Goal: Task Accomplishment & Management: Manage account settings

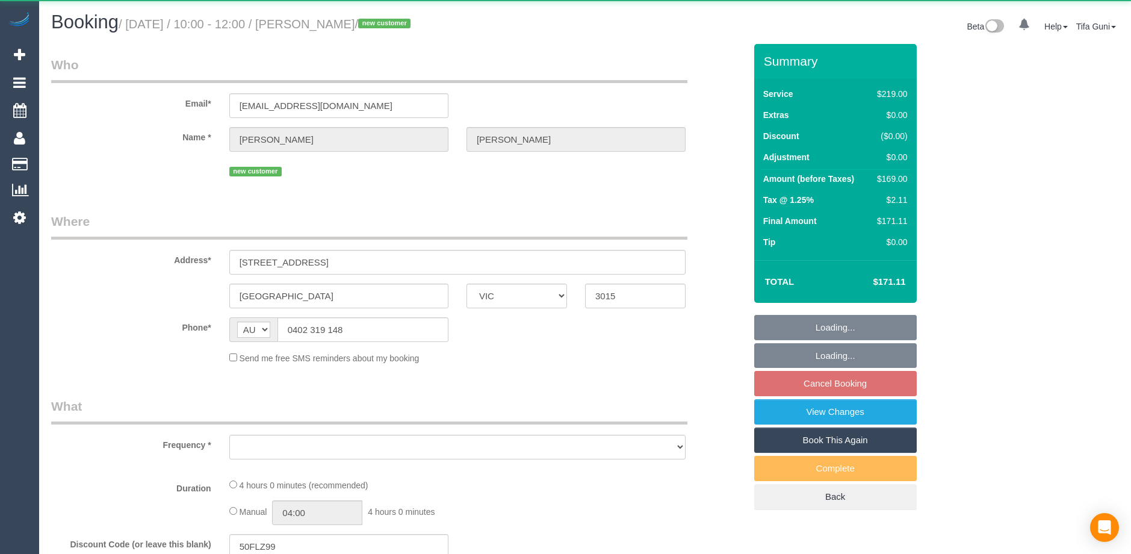
select select "VIC"
select select "object:531"
select select "string:stripe-pm_1SFOpl2GScqysDRV6G9617VU"
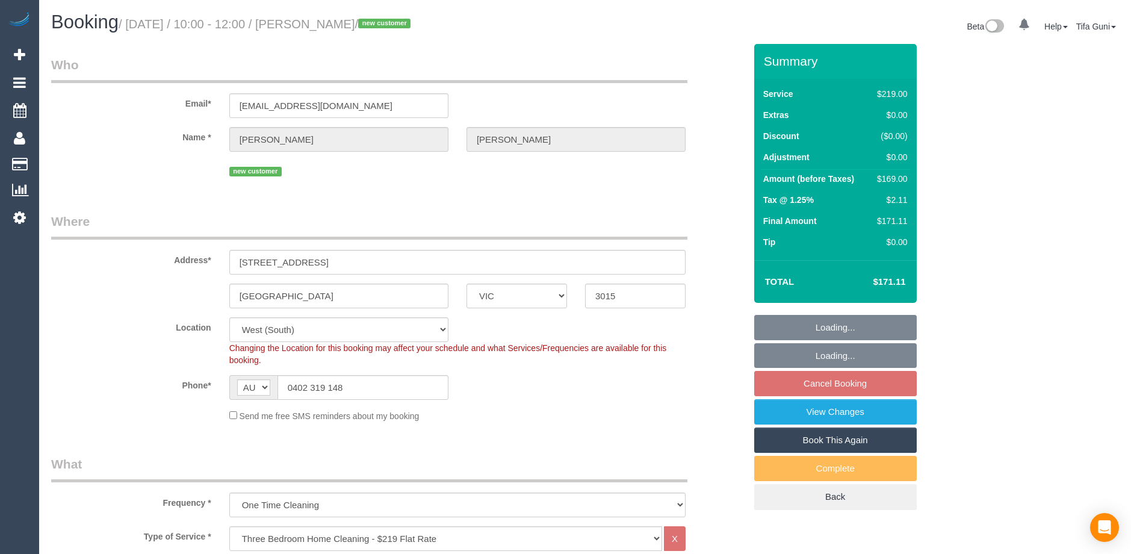
select select "object:786"
select select "number:28"
select select "number:14"
select select "number:19"
select select "number:25"
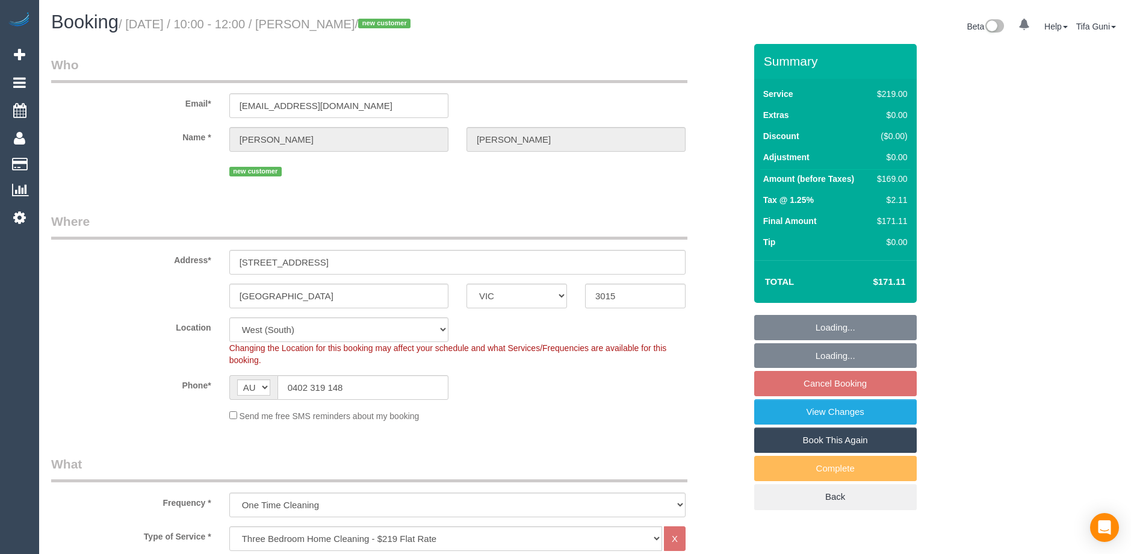
select select "number:35"
select select "number:26"
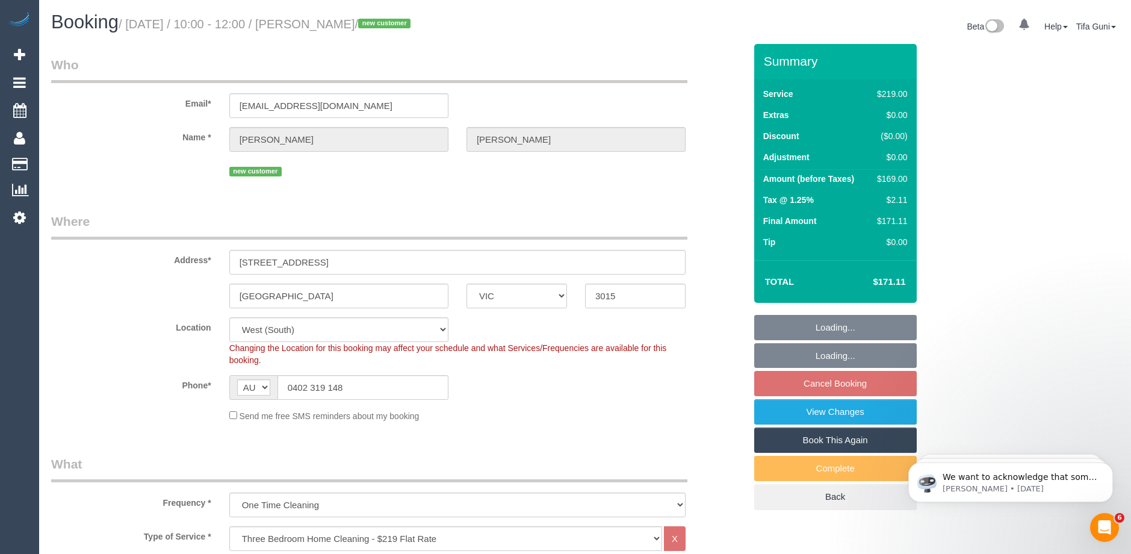
select select "spot3"
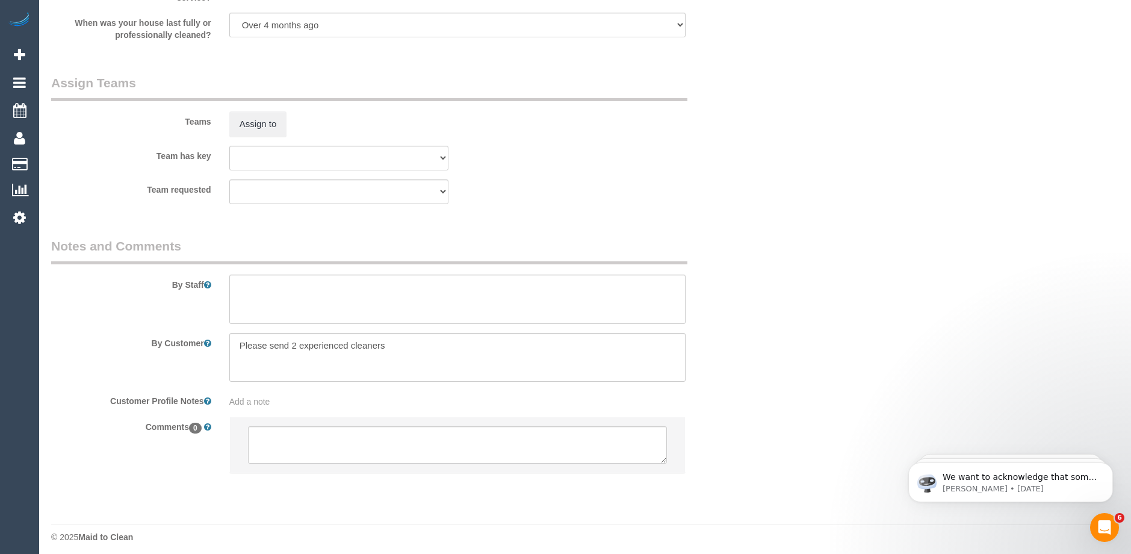
scroll to position [1800, 0]
